Goal: Task Accomplishment & Management: Use online tool/utility

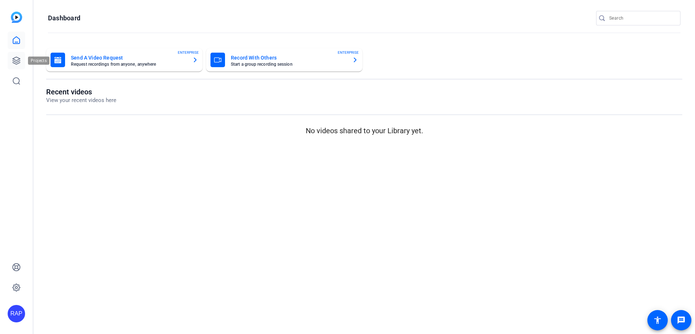
click at [19, 63] on icon at bounding box center [16, 60] width 7 height 7
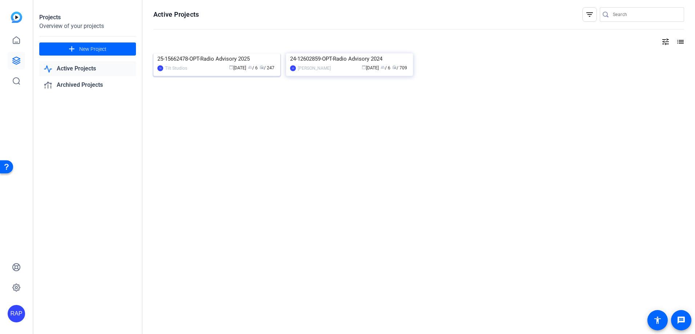
click at [219, 53] on img at bounding box center [216, 53] width 127 height 0
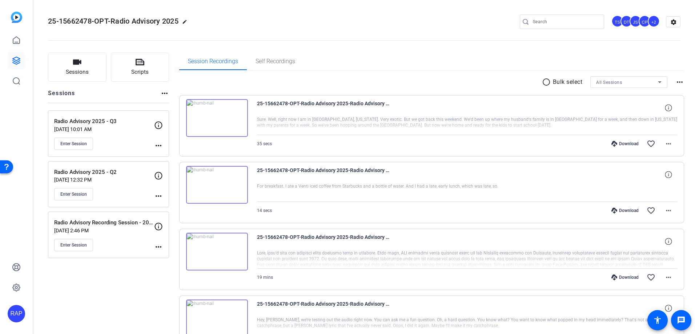
click at [106, 131] on p "Jul 01, 2025 @ 10:01 AM" at bounding box center [104, 130] width 100 height 6
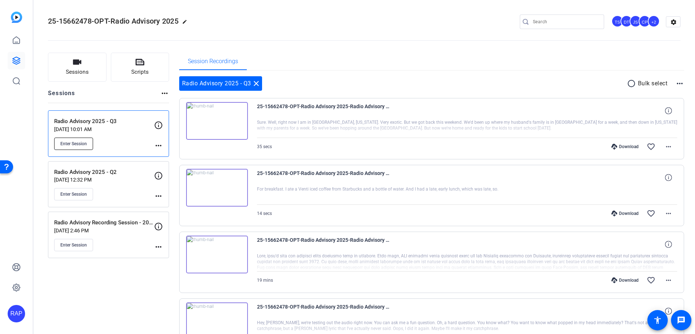
click at [81, 146] on span "Enter Session" at bounding box center [73, 144] width 27 height 6
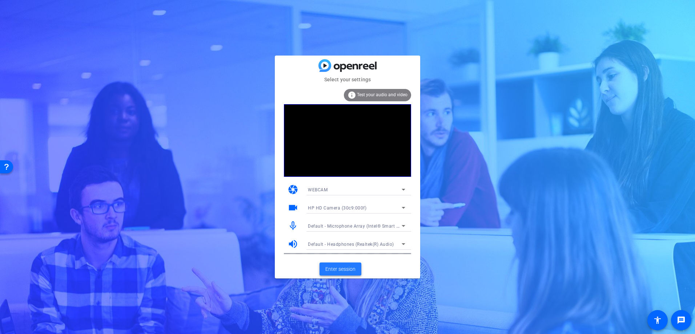
click at [341, 266] on span "Enter session" at bounding box center [340, 270] width 30 height 8
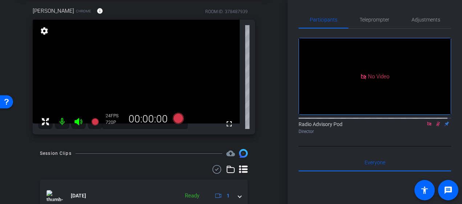
scroll to position [29, 0]
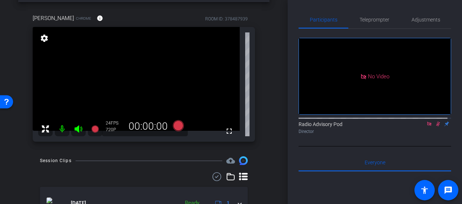
click at [434, 127] on mat-icon at bounding box center [438, 123] width 9 height 7
click at [428, 126] on icon at bounding box center [430, 123] width 6 height 5
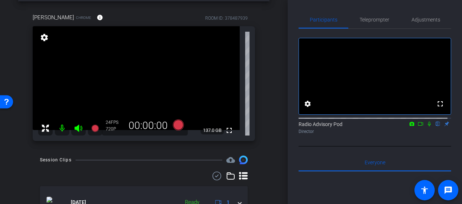
scroll to position [0, 0]
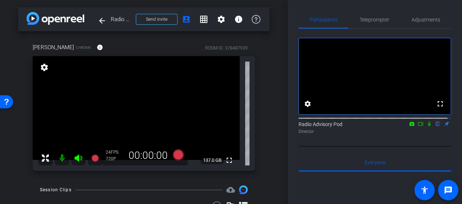
click at [15, 161] on div "arrow_back Radio Advisory 2025 - Q3 Back to project Send invite account_box gri…" at bounding box center [144, 102] width 288 height 204
click at [16, 151] on div "arrow_back Radio Advisory 2025 - Q3 Back to project Send invite account_box gri…" at bounding box center [144, 102] width 288 height 204
click at [16, 164] on div "arrow_back Radio Advisory 2025 - Q3 Back to project Send invite account_box gri…" at bounding box center [144, 102] width 288 height 204
click at [12, 140] on div "arrow_back Radio Advisory 2025 - Q3 Back to project Send invite account_box gri…" at bounding box center [144, 102] width 288 height 204
click at [7, 140] on div "arrow_back Radio Advisory 2025 - Q3 Back to project Send invite account_box gri…" at bounding box center [144, 102] width 288 height 204
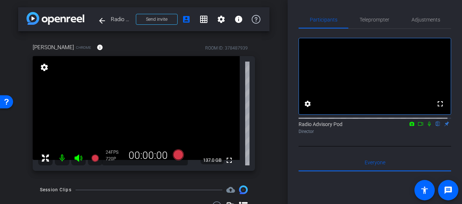
click at [16, 175] on div "arrow_back Radio Advisory 2025 - Q3 Back to project Send invite account_box gri…" at bounding box center [144, 102] width 288 height 204
click at [13, 172] on div "arrow_back Radio Advisory 2025 - Q3 Back to project Send invite account_box gri…" at bounding box center [144, 102] width 288 height 204
click at [21, 157] on div "[PERSON_NAME] Chrome info ROOM ID: 378487939 fullscreen settings 137.0 GB 24 FP…" at bounding box center [144, 104] width 252 height 147
click at [20, 162] on div "[PERSON_NAME] Chrome info ROOM ID: 378487939 fullscreen settings 137.0 GB 24 FP…" at bounding box center [144, 104] width 252 height 147
click at [34, 160] on video at bounding box center [136, 108] width 207 height 104
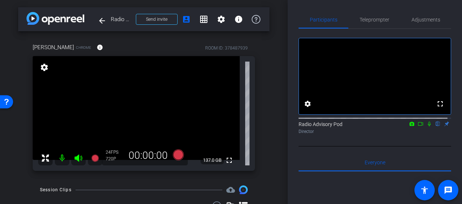
click at [24, 175] on div "[PERSON_NAME] Chrome info ROOM ID: 378487939 fullscreen settings 137.0 GB 24 FP…" at bounding box center [144, 104] width 252 height 147
click at [21, 150] on div "[PERSON_NAME] Chrome info ROOM ID: 378487939 fullscreen settings 137.0 GB 24 FP…" at bounding box center [144, 104] width 252 height 147
click at [27, 178] on div "arrow_back Radio Advisory 2025 - Q3 Back to project Send invite account_box gri…" at bounding box center [144, 102] width 288 height 204
drag, startPoint x: 27, startPoint y: 178, endPoint x: 21, endPoint y: 185, distance: 9.3
click at [21, 185] on div "arrow_back Radio Advisory 2025 - Q3 Back to project Send invite account_box gri…" at bounding box center [144, 102] width 288 height 204
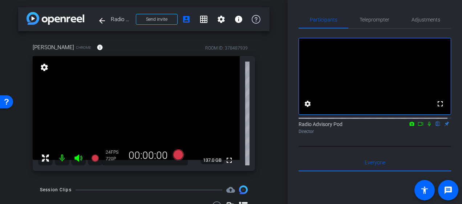
drag, startPoint x: 20, startPoint y: 172, endPoint x: 173, endPoint y: 133, distance: 157.2
click at [34, 173] on div "[PERSON_NAME] Chrome info ROOM ID: 378487939 fullscreen settings 137.0 GB 24 FP…" at bounding box center [144, 104] width 252 height 147
click at [178, 157] on icon at bounding box center [178, 154] width 11 height 11
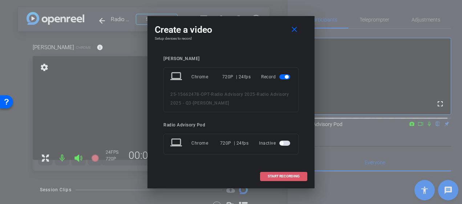
click at [287, 173] on span at bounding box center [284, 175] width 47 height 17
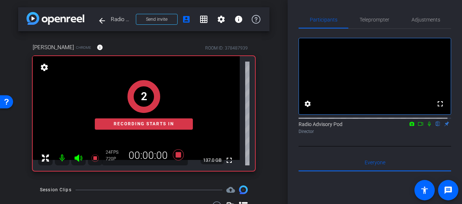
click at [18, 161] on div "arrow_back Radio Advisory 2025 - Q3 Back to project Send invite account_box gri…" at bounding box center [144, 102] width 288 height 204
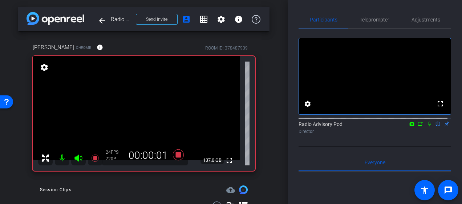
click at [428, 126] on icon at bounding box center [429, 123] width 3 height 5
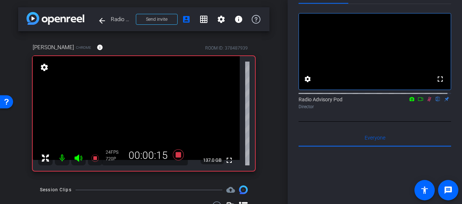
scroll to position [36, 0]
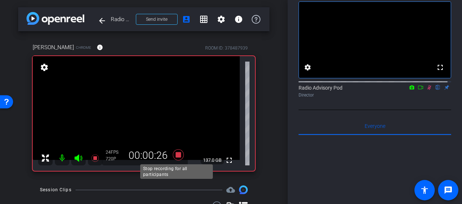
click at [177, 153] on icon at bounding box center [178, 154] width 11 height 11
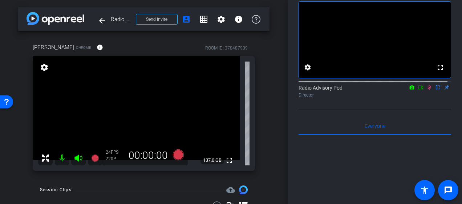
click at [428, 90] on icon at bounding box center [430, 87] width 4 height 5
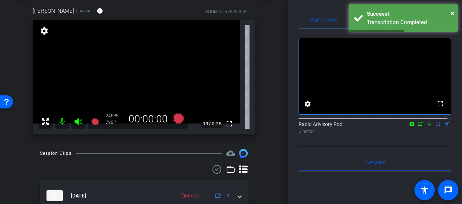
click at [8, 166] on div "arrow_back Radio Advisory 2025 - Q3 Back to project Send invite account_box gri…" at bounding box center [144, 66] width 288 height 204
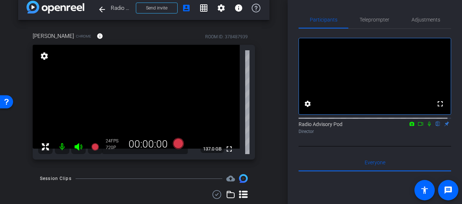
scroll to position [0, 0]
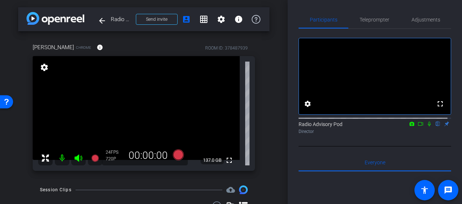
click at [31, 179] on div "arrow_back Radio Advisory 2025 - Q3 Back to project Send invite account_box gri…" at bounding box center [144, 102] width 288 height 204
click at [18, 159] on div "[PERSON_NAME] Chrome info ROOM ID: 378487939 fullscreen settings 137.0 GB 24 FP…" at bounding box center [144, 104] width 252 height 147
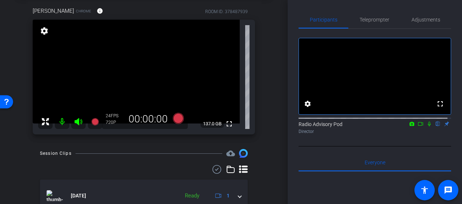
scroll to position [73, 0]
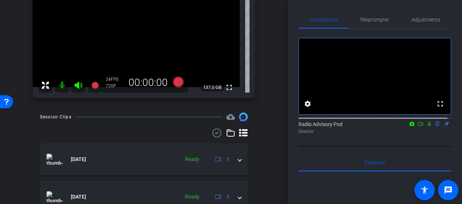
drag, startPoint x: 21, startPoint y: 156, endPoint x: 25, endPoint y: 152, distance: 5.2
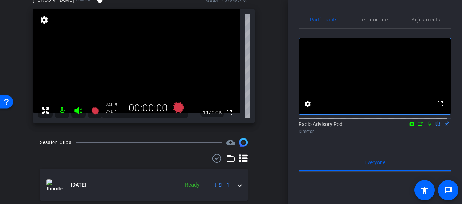
scroll to position [0, 0]
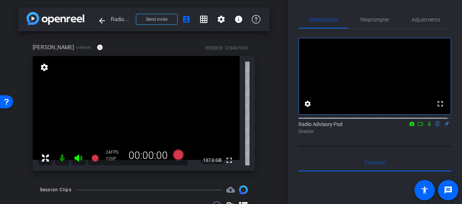
click at [12, 146] on div "arrow_back Radio Advisory 2025 - Q3 Back to project Send invite account_box gri…" at bounding box center [144, 102] width 288 height 204
click at [8, 175] on div "arrow_back Radio Advisory 2025 - Q3 Back to project Send invite account_box gri…" at bounding box center [144, 102] width 288 height 204
click at [3, 176] on div "arrow_back Radio Advisory 2025 - Q3 Back to project Send invite account_box gri…" at bounding box center [144, 102] width 288 height 204
click at [21, 167] on div "[PERSON_NAME] Chrome info ROOM ID: 378487939 fullscreen settings 137.0 GB 24 FP…" at bounding box center [144, 104] width 252 height 147
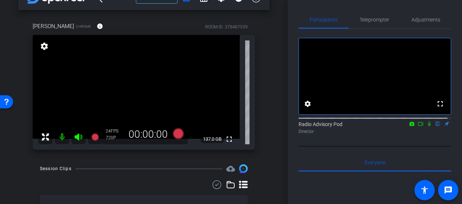
scroll to position [36, 0]
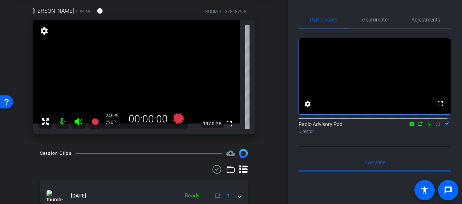
click at [427, 126] on icon at bounding box center [430, 123] width 6 height 5
drag, startPoint x: 420, startPoint y: 131, endPoint x: 406, endPoint y: 136, distance: 15.7
click at [420, 127] on mat-icon at bounding box center [421, 123] width 9 height 7
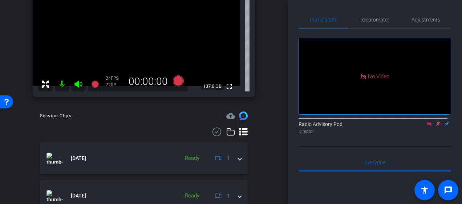
scroll to position [109, 0]
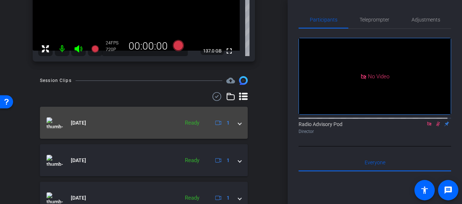
click at [126, 129] on mat-expansion-panel-header "[DATE] Ready 1" at bounding box center [144, 123] width 208 height 32
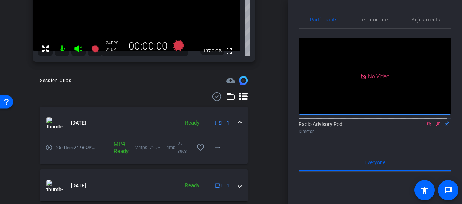
click at [49, 149] on mat-icon "play_circle_outline" at bounding box center [48, 147] width 7 height 7
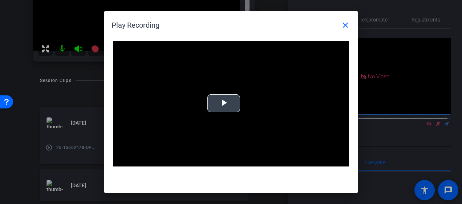
click at [224, 103] on span "Video Player" at bounding box center [224, 103] width 0 height 0
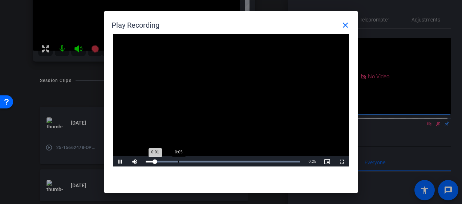
drag, startPoint x: 178, startPoint y: 162, endPoint x: 198, endPoint y: 161, distance: 19.7
click at [178, 162] on div "Loaded : 100.00% 0:05 0:01" at bounding box center [223, 161] width 155 height 2
click at [201, 161] on div "Loaded : 100.00% 0:09 0:05" at bounding box center [223, 161] width 155 height 2
click at [222, 160] on div "Loaded : 100.00% 0:12 0:11" at bounding box center [223, 161] width 162 height 11
click at [237, 161] on div "Loaded : 100.00% 0:15 0:13" at bounding box center [223, 161] width 155 height 2
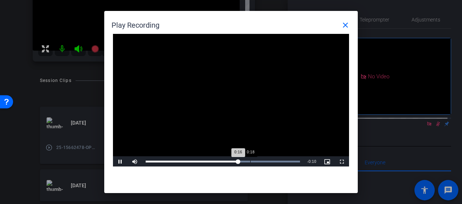
click at [251, 161] on div "0:18" at bounding box center [250, 161] width 0 height 2
drag, startPoint x: 269, startPoint y: 163, endPoint x: 280, endPoint y: 163, distance: 11.3
click at [269, 163] on div "Loaded : 100.00% 0:21 0:21" at bounding box center [223, 161] width 162 height 11
click at [283, 162] on div "Loaded : 100.00% 0:23 0:22" at bounding box center [223, 161] width 155 height 2
click at [295, 162] on div "Loaded : 100.00% 0:25 0:24" at bounding box center [223, 161] width 155 height 2
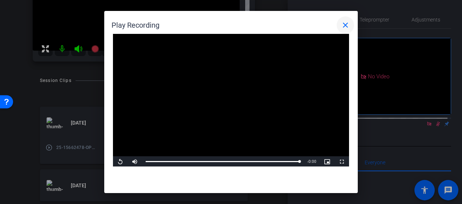
click at [348, 26] on mat-icon "close" at bounding box center [345, 25] width 9 height 9
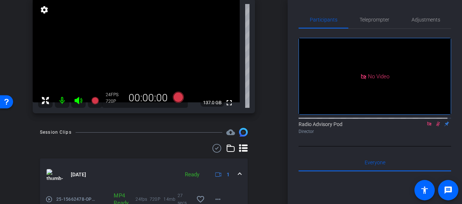
scroll to position [73, 0]
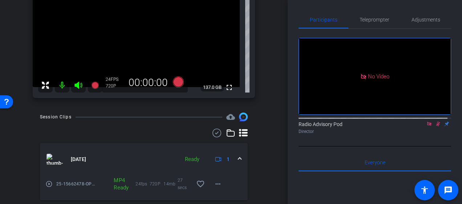
click at [437, 126] on icon at bounding box center [439, 123] width 4 height 5
click at [427, 126] on icon at bounding box center [430, 123] width 6 height 5
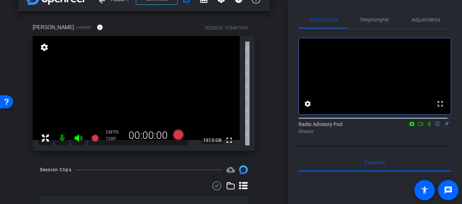
scroll to position [0, 0]
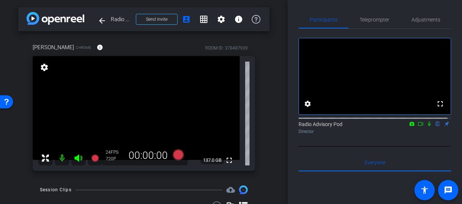
click at [18, 154] on div "arrow_back Radio Advisory 2025 - Q3 Back to project Send invite account_box gri…" at bounding box center [144, 102] width 288 height 204
